Goal: Information Seeking & Learning: Check status

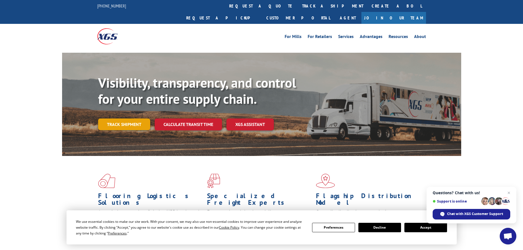
click at [131, 118] on link "Track shipment" at bounding box center [124, 124] width 52 height 12
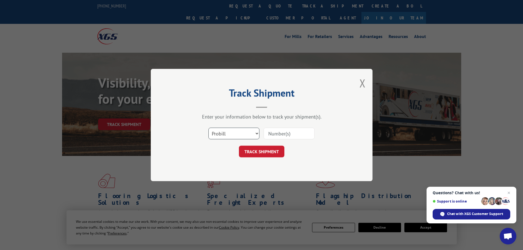
click at [256, 133] on select "Select category... Probill BOL PO" at bounding box center [233, 134] width 51 height 12
select select "po"
click at [208, 128] on select "Select category... Probill BOL PO" at bounding box center [233, 134] width 51 height 12
paste input "20503935"
type input "20503935"
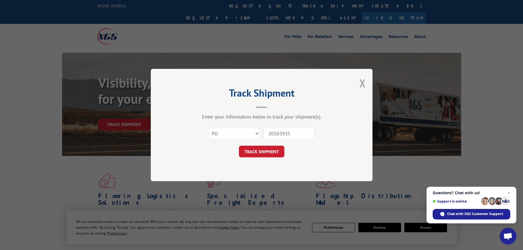
click at [270, 151] on button "TRACK SHIPMENT" at bounding box center [261, 152] width 45 height 12
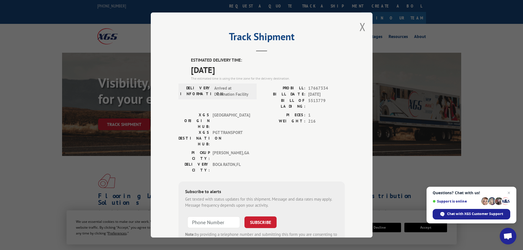
drag, startPoint x: 187, startPoint y: 67, endPoint x: 240, endPoint y: 71, distance: 53.4
click at [240, 71] on div "ESTIMATED DELIVERY TIME: [DATE] The estimated time is using the time zone for t…" at bounding box center [262, 156] width 166 height 199
click at [217, 70] on span "[DATE]" at bounding box center [268, 69] width 154 height 12
drag, startPoint x: 190, startPoint y: 68, endPoint x: 245, endPoint y: 70, distance: 54.1
click at [245, 70] on span "[DATE]" at bounding box center [268, 69] width 154 height 12
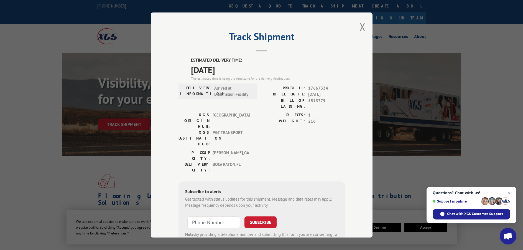
copy span "[DATE]"
